Goal: Task Accomplishment & Management: Complete application form

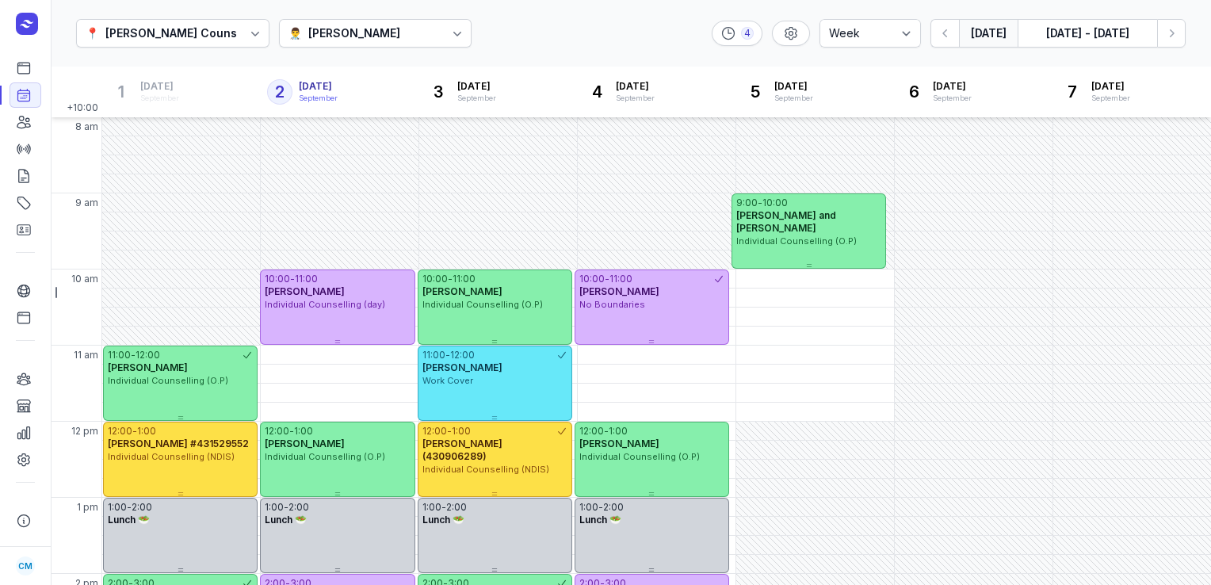
select select "week"
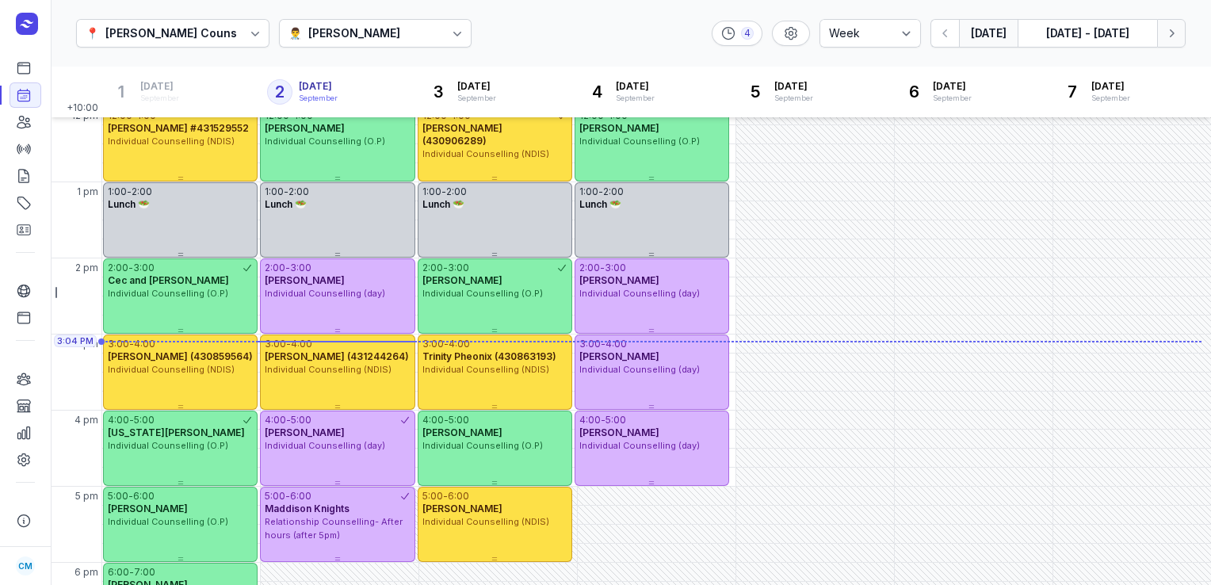
click at [1167, 41] on button "Next week" at bounding box center [1171, 33] width 29 height 29
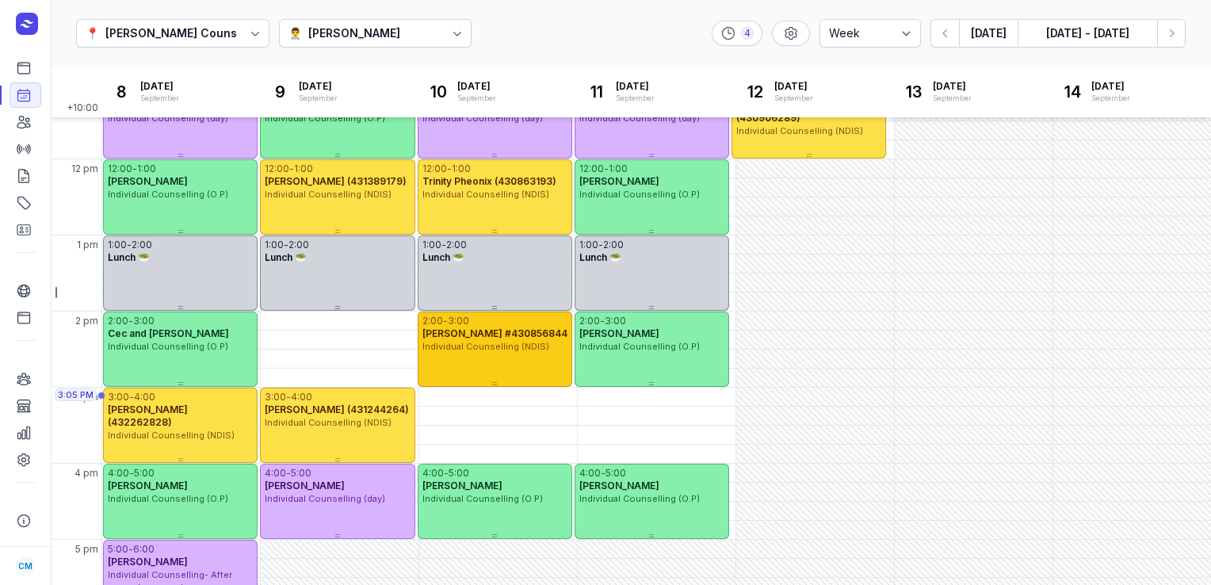
scroll to position [284, 0]
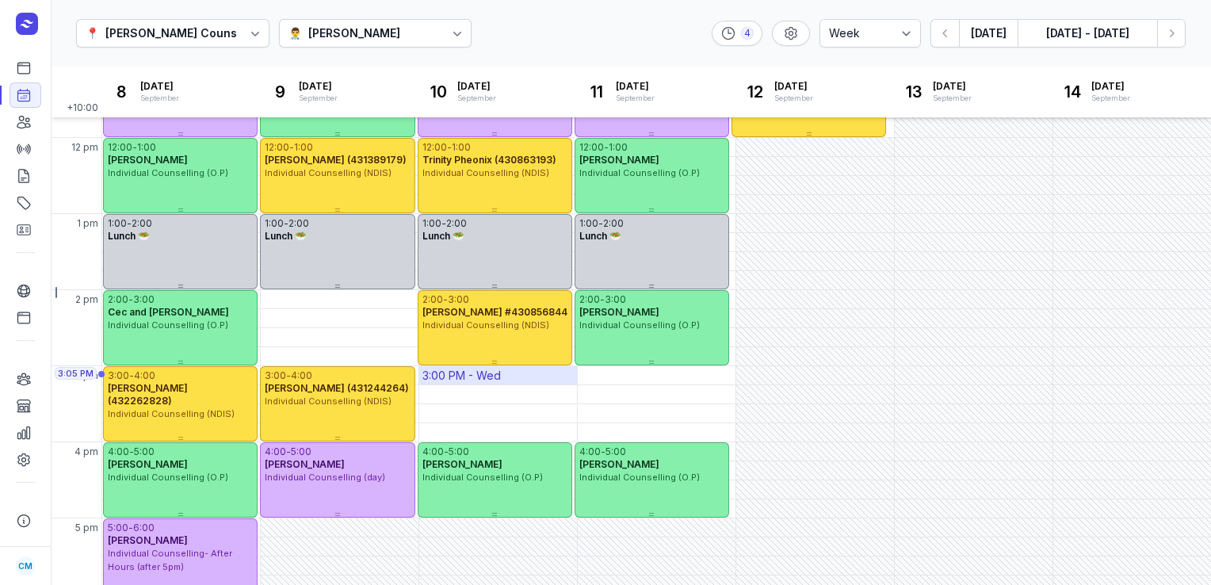
click at [457, 374] on div "3:00 PM - Wed" at bounding box center [461, 376] width 78 height 16
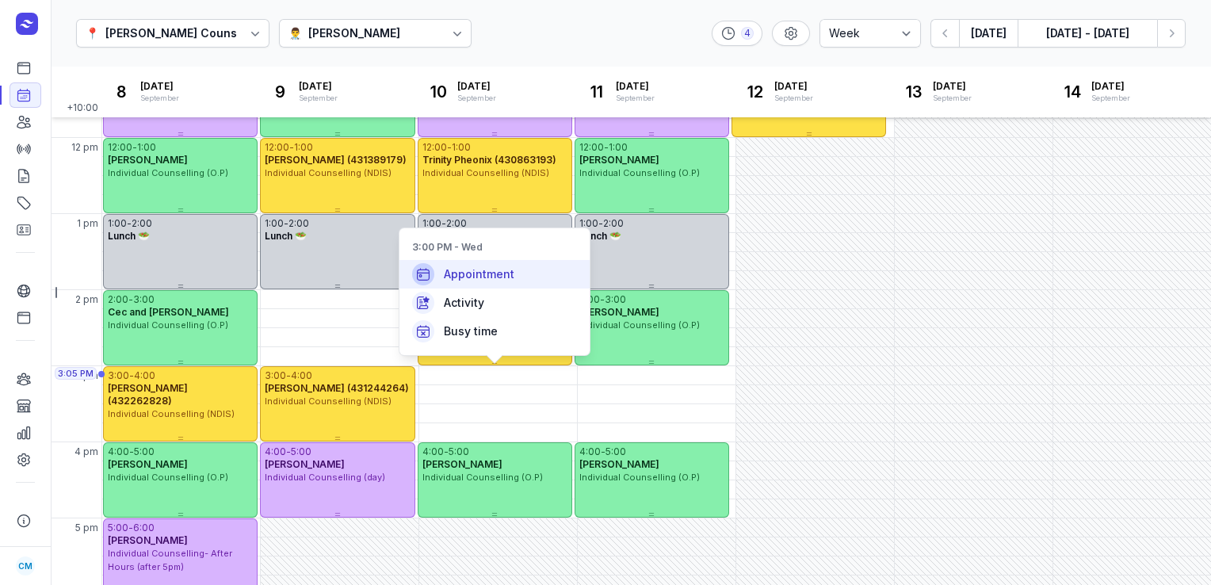
click at [483, 271] on span "Appointment" at bounding box center [479, 274] width 71 height 16
select select
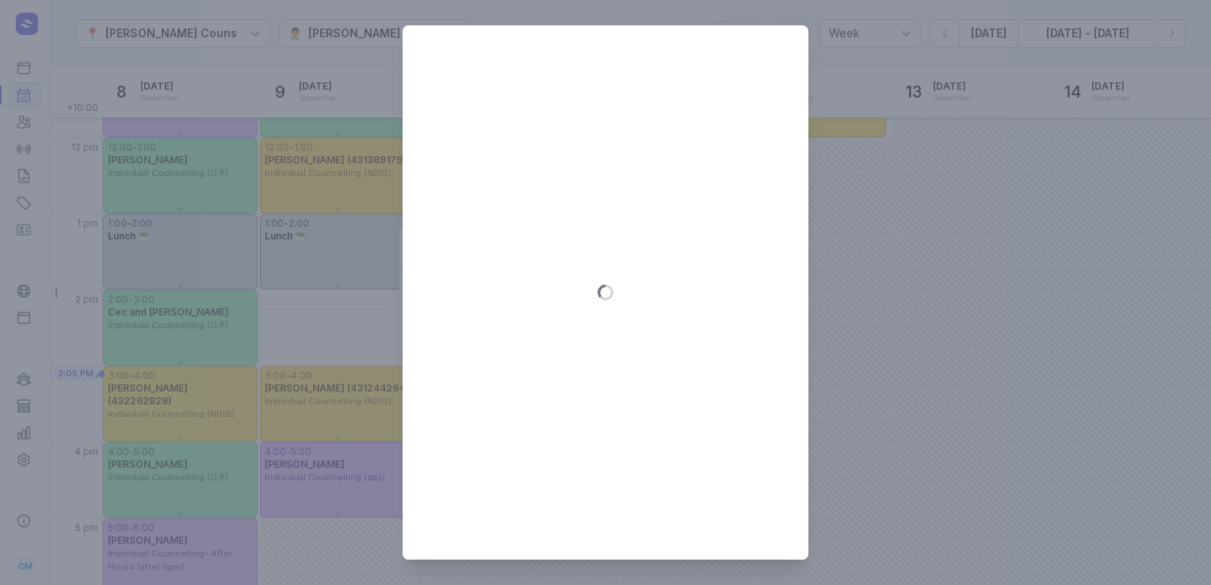
type input "[DATE]"
select select "15:00"
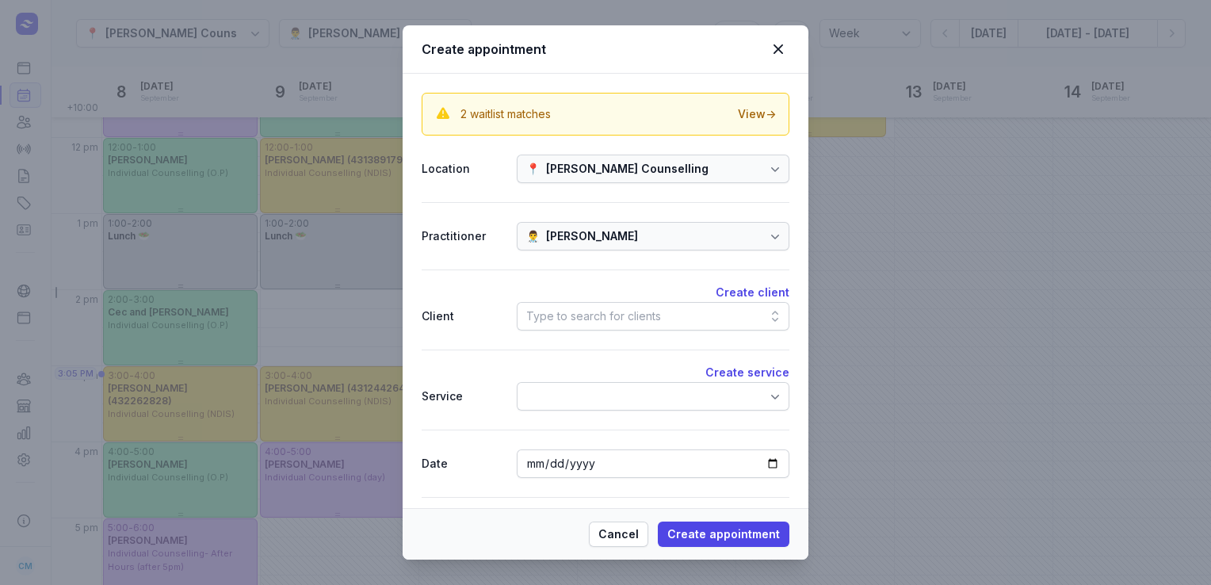
click at [586, 319] on div "Type to search for clients" at bounding box center [593, 316] width 135 height 19
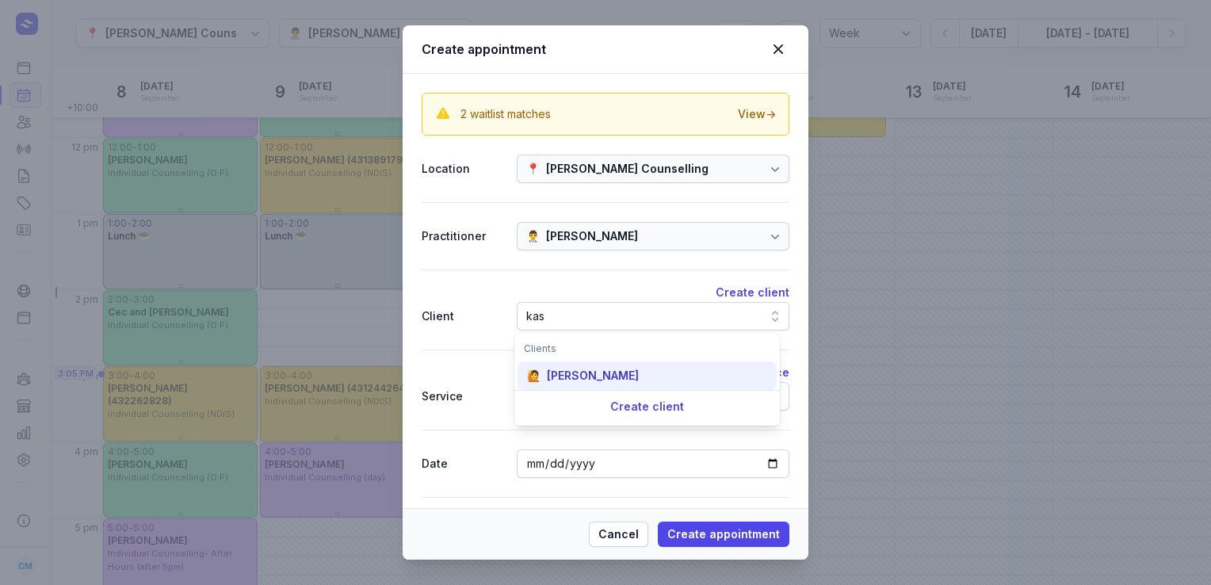
type input "kas"
click at [583, 372] on div "[PERSON_NAME]" at bounding box center [593, 376] width 92 height 16
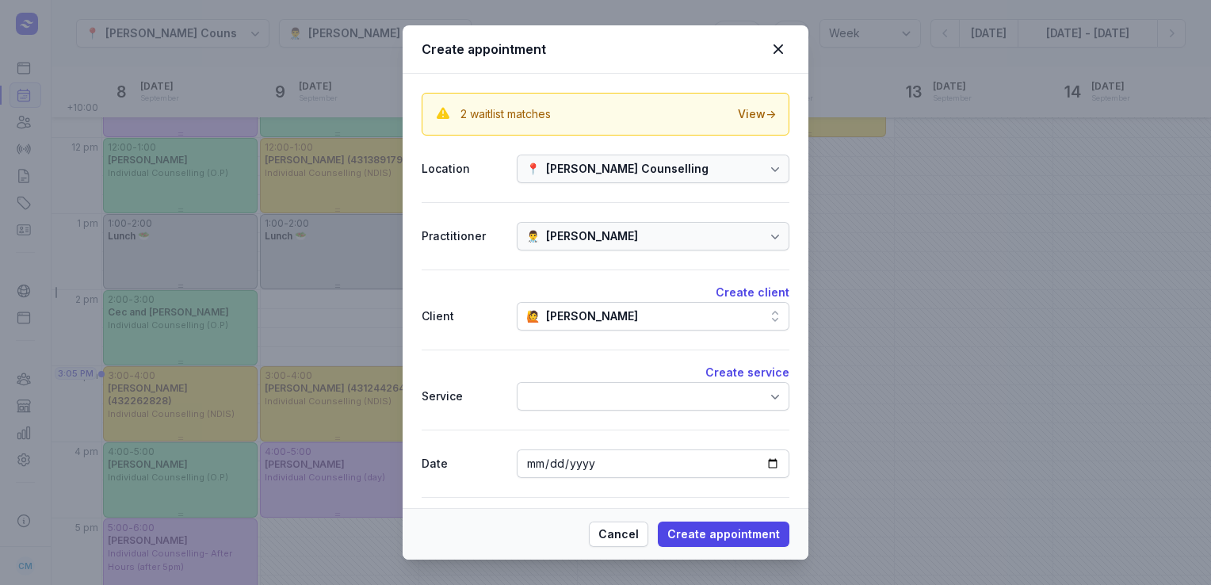
click at [580, 394] on div at bounding box center [653, 396] width 273 height 29
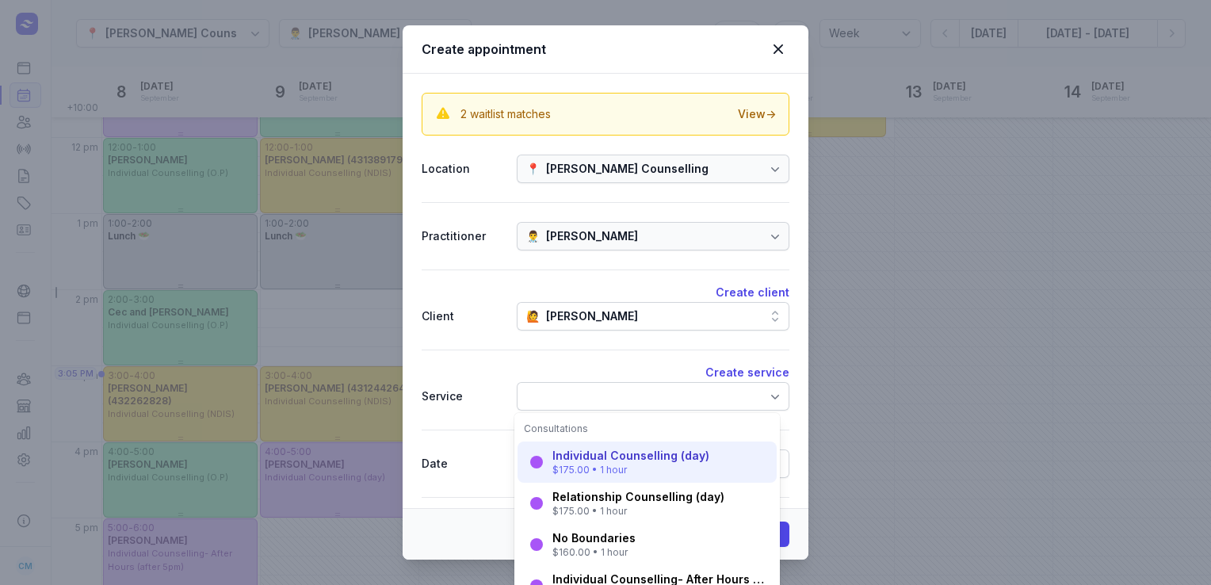
click at [586, 453] on div "Individual Counselling (day)" at bounding box center [630, 456] width 157 height 16
select select "16:00"
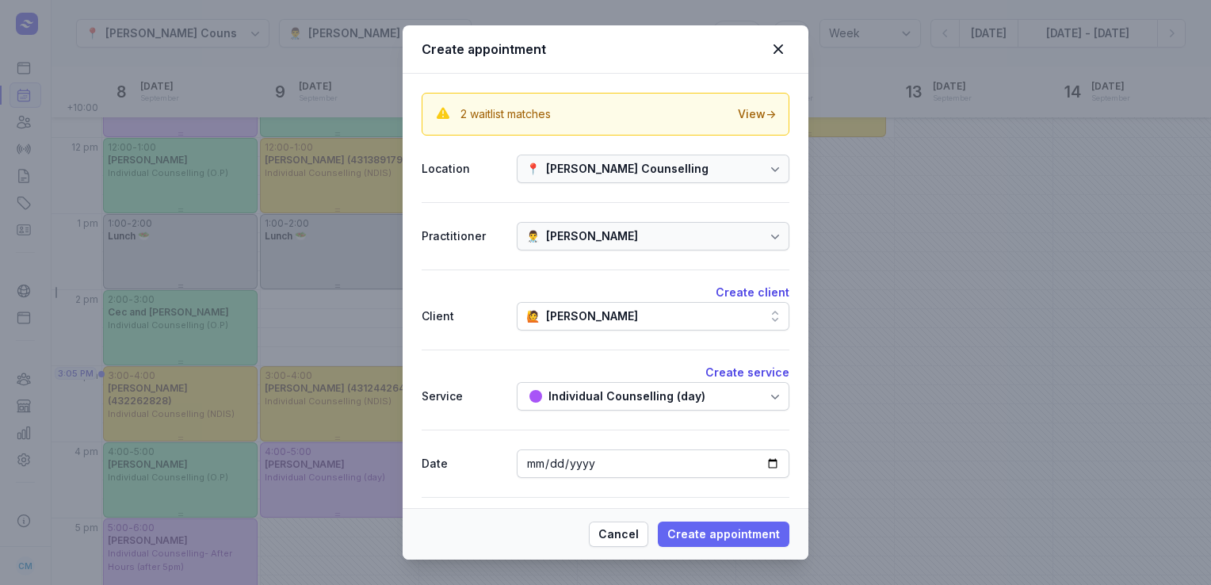
click at [712, 540] on span "Create appointment" at bounding box center [723, 534] width 113 height 19
select select
